Goal: Complete application form

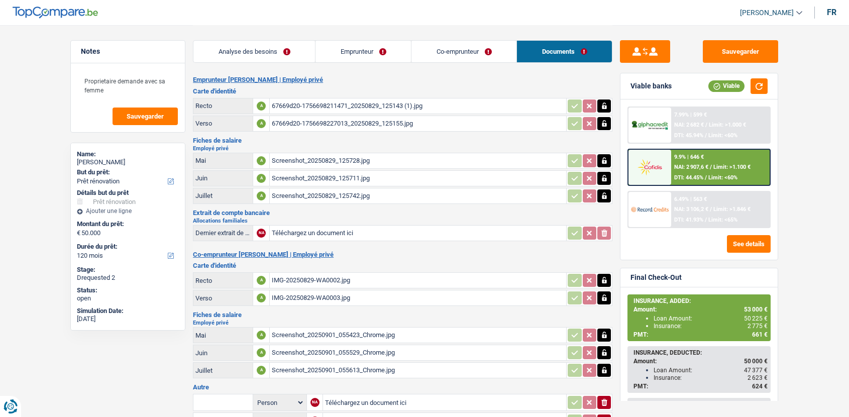
select select "renovation"
select select "120"
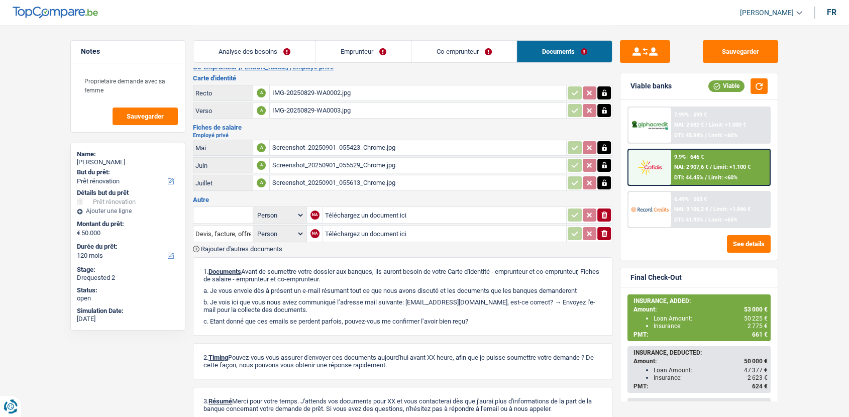
click at [245, 246] on span "Rajouter d'autres documents" at bounding box center [241, 249] width 81 height 7
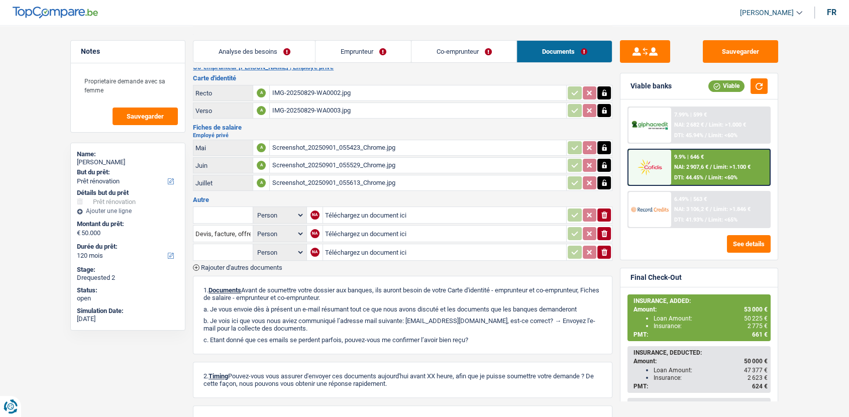
click at [251, 264] on span "Rajouter d'autres documents" at bounding box center [241, 267] width 81 height 7
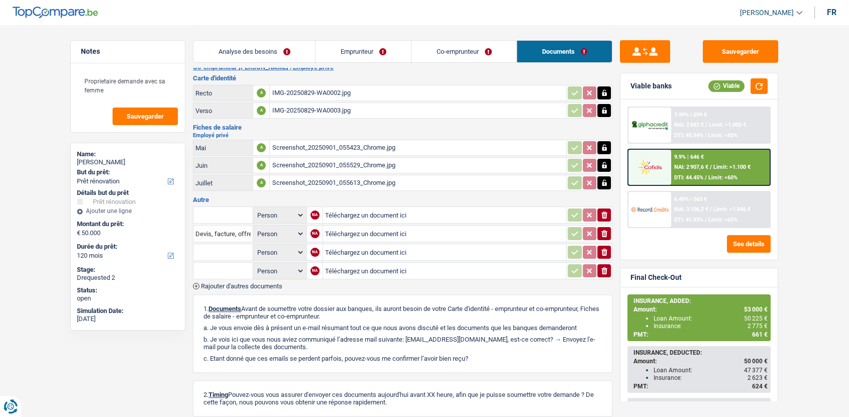
click at [377, 228] on input "Téléchargez un document ici" at bounding box center [444, 233] width 239 height 15
type input "C:\fakepath\20250916113858708.pdf"
click at [327, 210] on input "Téléchargez un document ici" at bounding box center [444, 214] width 239 height 15
type input "C:\fakepath\20250910_082903.jpg"
click at [232, 214] on input "text" at bounding box center [222, 215] width 55 height 16
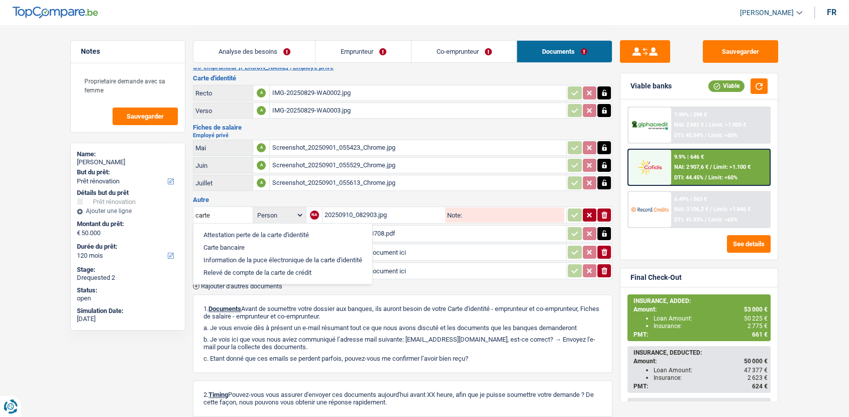
click at [239, 246] on li "Carte bancaire" at bounding box center [282, 247] width 169 height 13
type input "Carte bancaire"
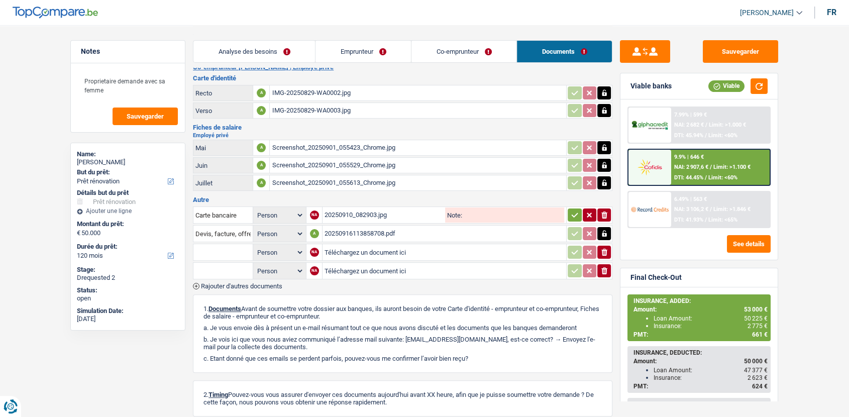
click at [601, 248] on icon "ionicons-v5-e" at bounding box center [604, 252] width 8 height 10
click at [606, 268] on icon "button" at bounding box center [604, 270] width 6 height 7
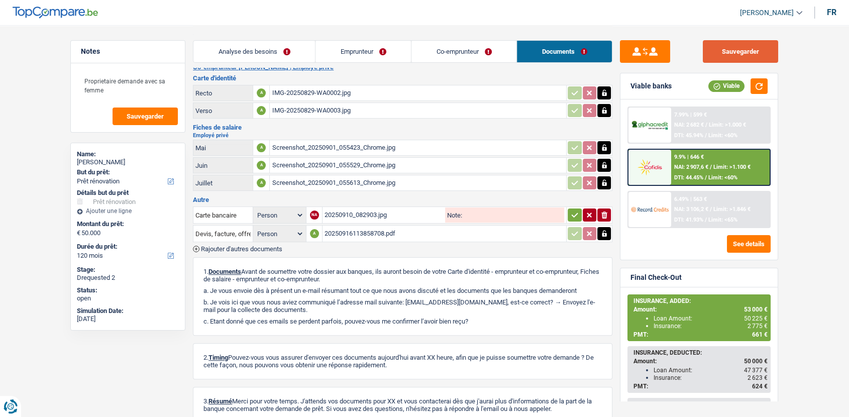
click at [723, 56] on button "Sauvegarder" at bounding box center [740, 51] width 75 height 23
click at [763, 46] on button "Sauvegarder" at bounding box center [740, 51] width 75 height 23
